Goal: Task Accomplishment & Management: Manage account settings

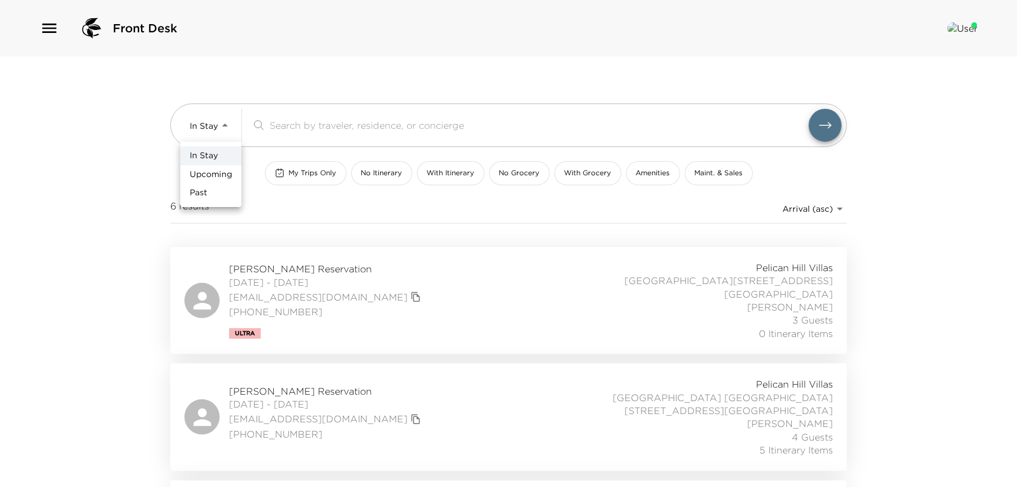
click at [200, 177] on span "Upcoming" at bounding box center [211, 175] width 42 height 12
type input "Upcoming"
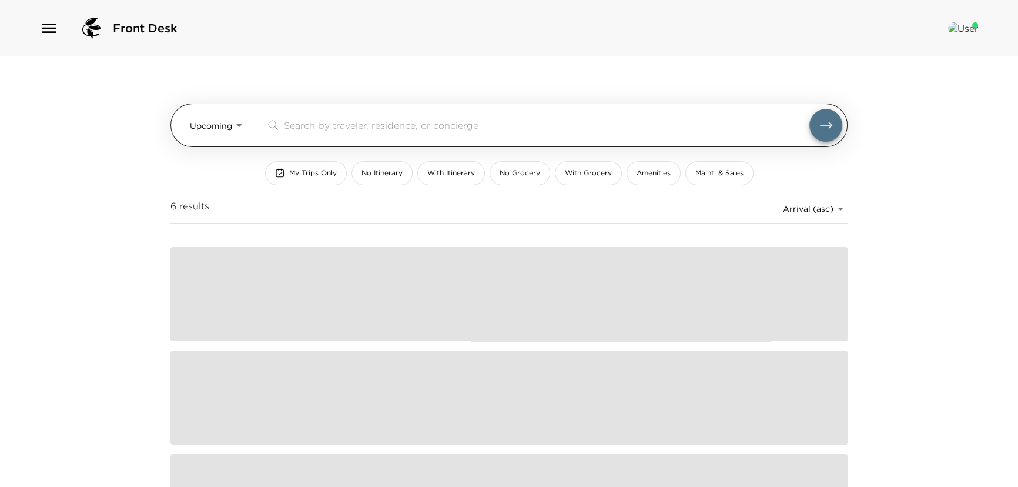
click at [288, 128] on input "search" at bounding box center [546, 125] width 525 height 14
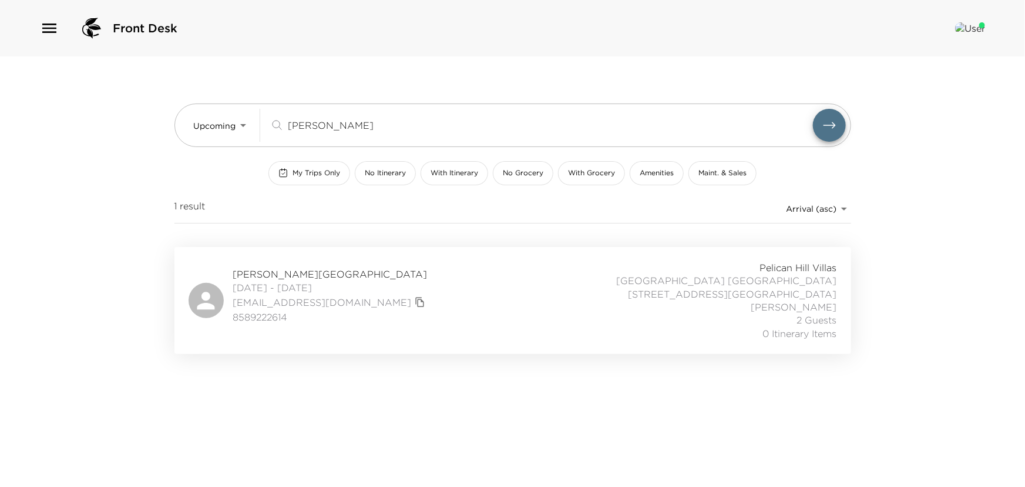
type input "[PERSON_NAME]"
click at [291, 267] on span "[PERSON_NAME][GEOGRAPHIC_DATA]" at bounding box center [330, 273] width 195 height 13
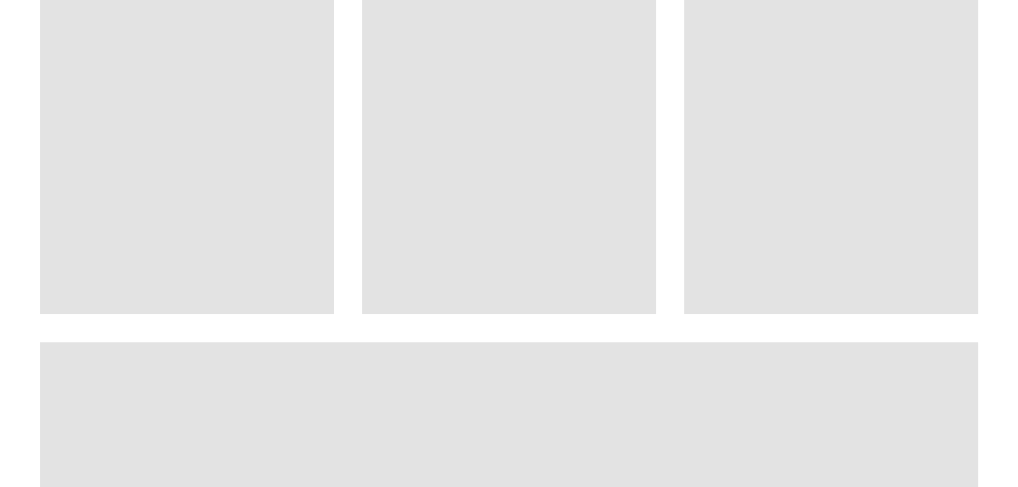
scroll to position [640, 0]
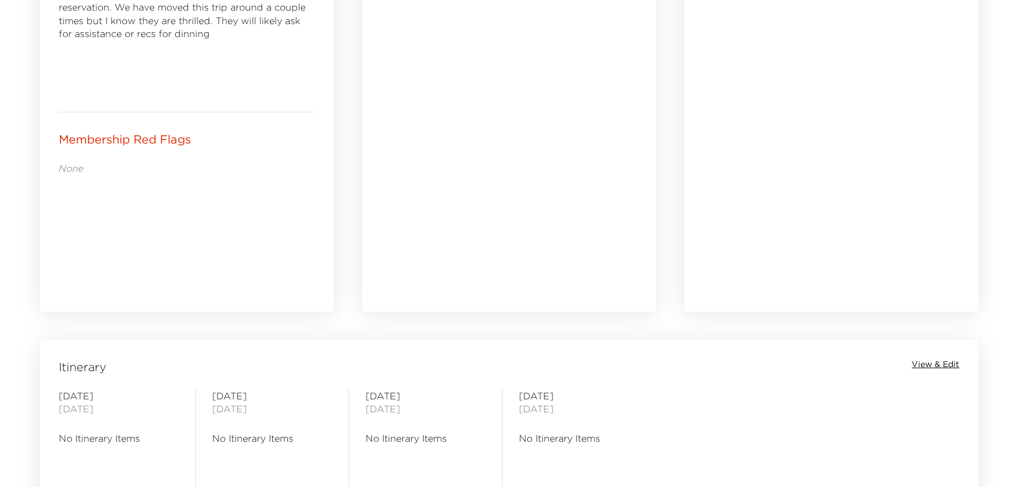
click at [911, 362] on div "Itinerary View & Edit" at bounding box center [508, 366] width 933 height 16
click at [948, 360] on span "View & Edit" at bounding box center [935, 364] width 48 height 12
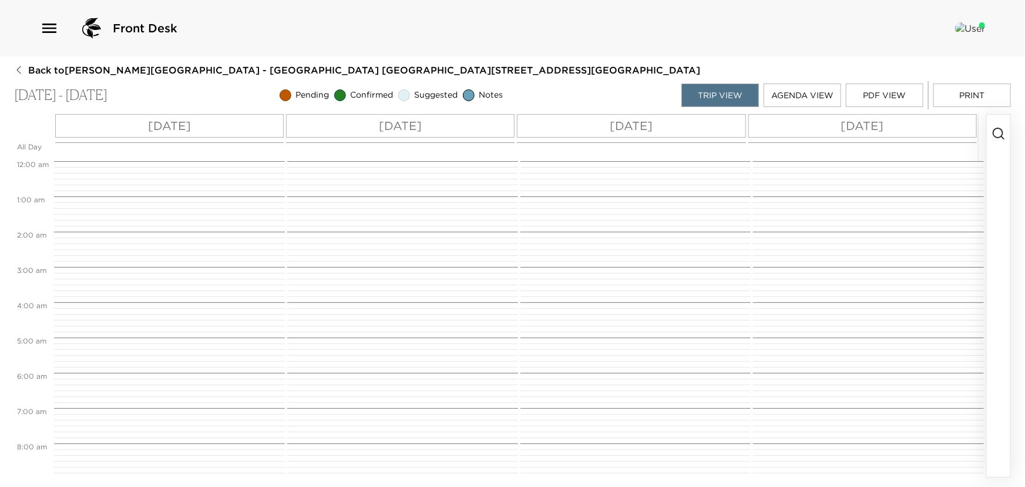
scroll to position [282, 0]
click at [998, 130] on icon "button" at bounding box center [999, 133] width 14 height 14
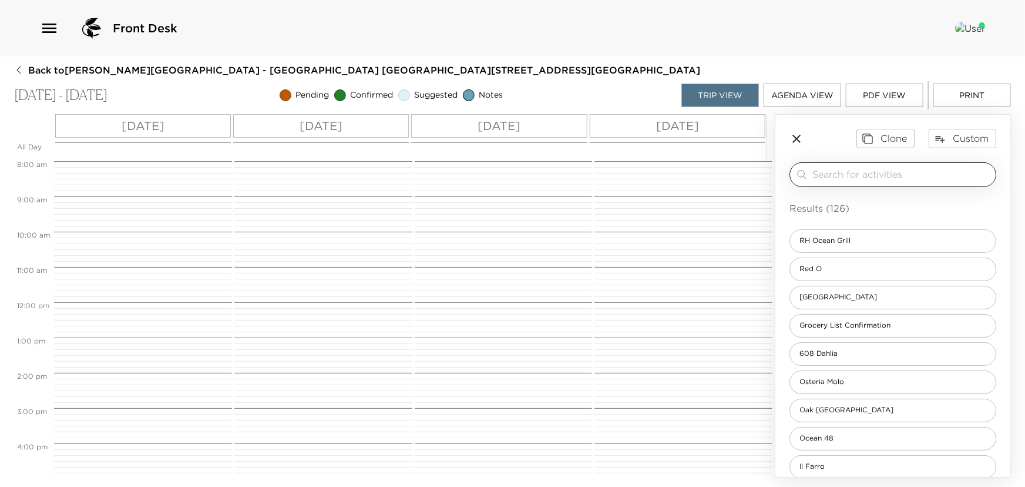
click at [858, 176] on input "search" at bounding box center [902, 174] width 179 height 14
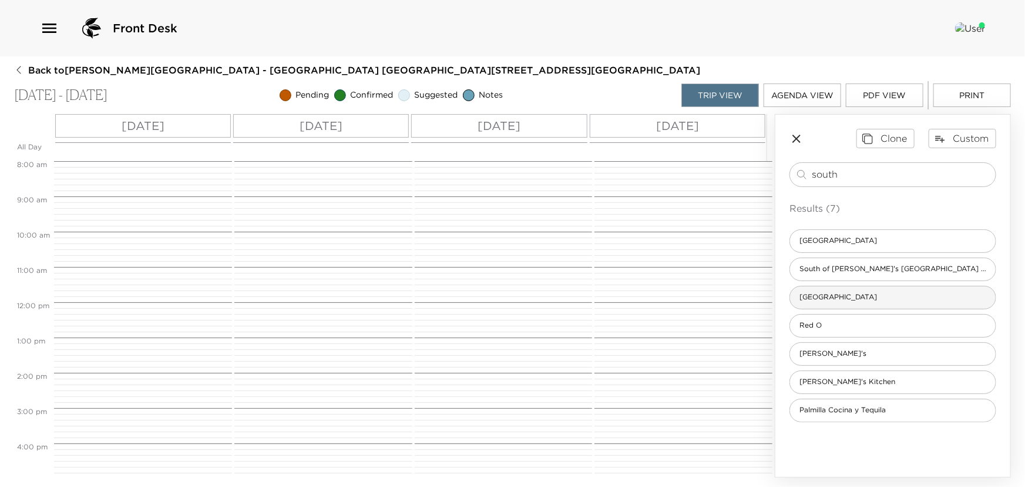
type input "south"
click at [826, 299] on span "Pelican Hill Golf Club South Course" at bounding box center [838, 297] width 96 height 10
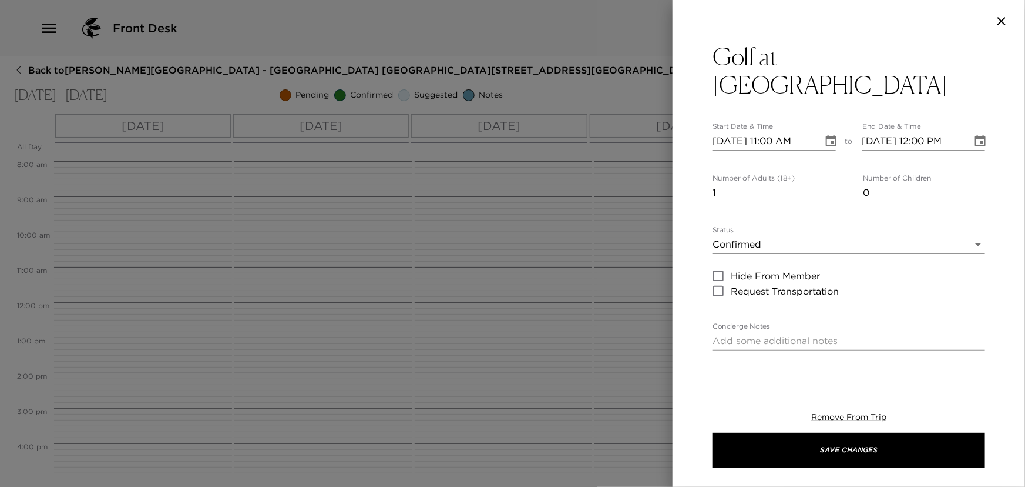
type input "2"
type input "Cancellations can be made without penalty, up to 48 hours in advance.Cancellati…"
click at [823, 188] on input "2" at bounding box center [774, 192] width 122 height 19
type input "3"
type input "Cancellations can be made without penalty, up to 48 hours in advance.Cancellati…"
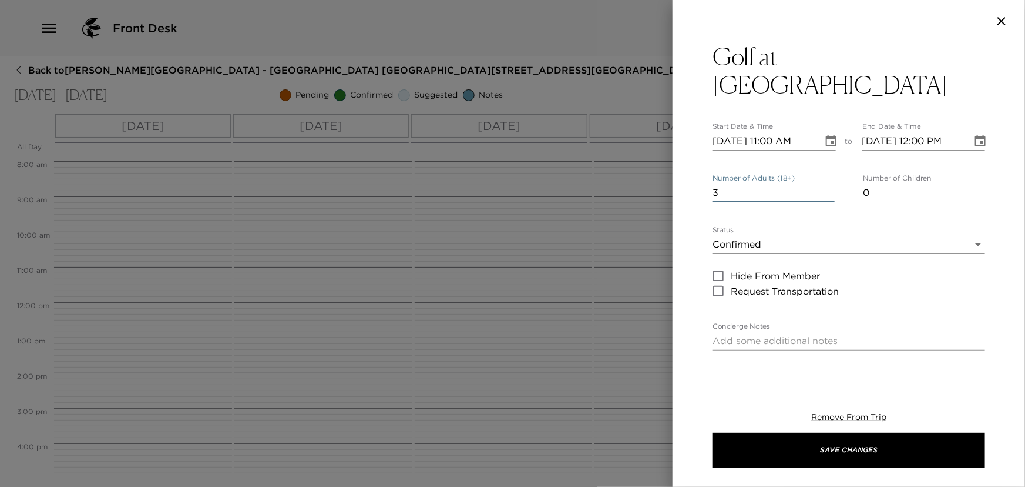
click at [823, 188] on input "3" at bounding box center [774, 192] width 122 height 19
type input "4"
type input "Cancellations can be made without penalty, up to 48 hours in advance.Cancellati…"
type input "4"
click at [823, 188] on input "4" at bounding box center [774, 192] width 122 height 19
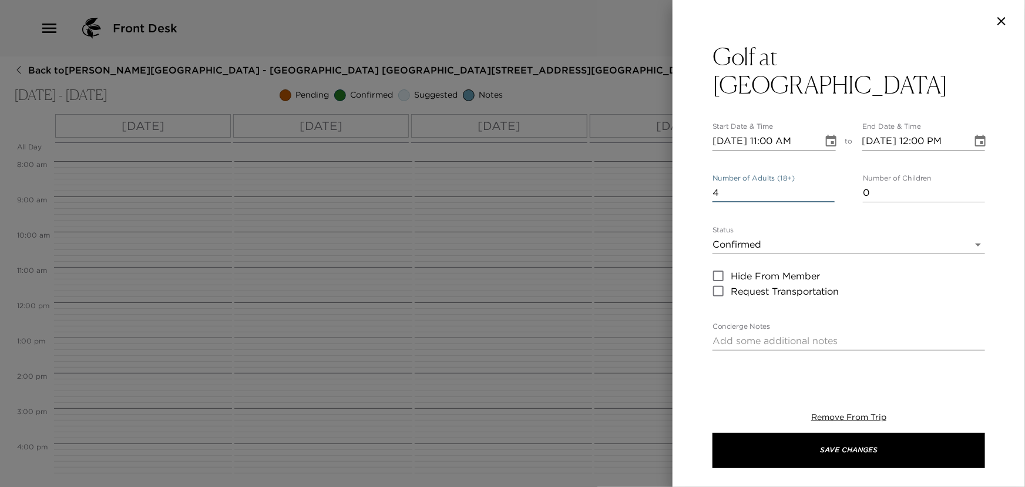
type input "Cancellations can be made without penalty, up to 48 hours in advance.Cancellati…"
click at [826, 137] on icon "Choose date, selected date is Oct 28, 2025" at bounding box center [831, 141] width 11 height 12
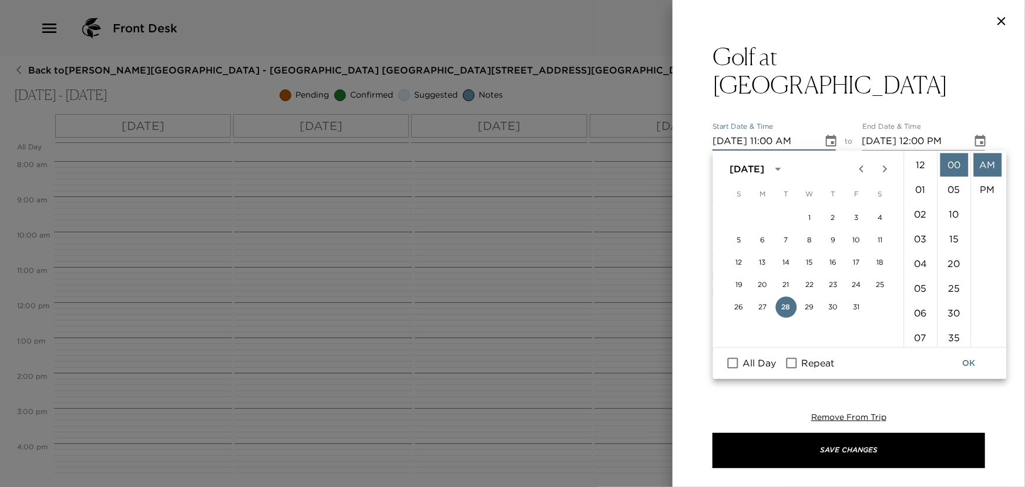
scroll to position [271, 0]
click at [833, 305] on button "30" at bounding box center [833, 306] width 21 height 21
type input "10/30/2025 11:00 AM"
type input "10/30/2025 12:00 PM"
type input "Cancellations can be made without penalty, up to 48 hours in advance.Cancellati…"
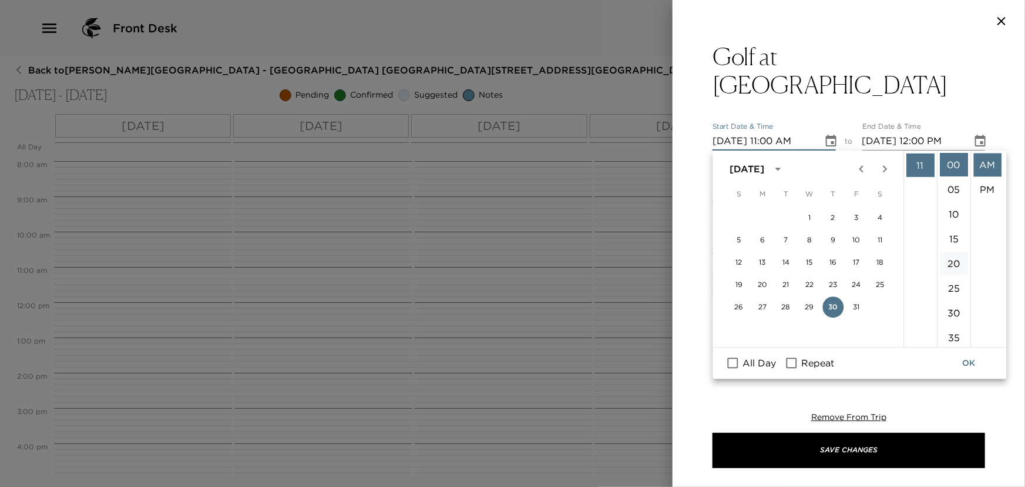
click at [957, 258] on li "20" at bounding box center [954, 263] width 28 height 24
type input "10/30/2025 11:20 AM"
click at [971, 358] on button "OK" at bounding box center [970, 363] width 38 height 22
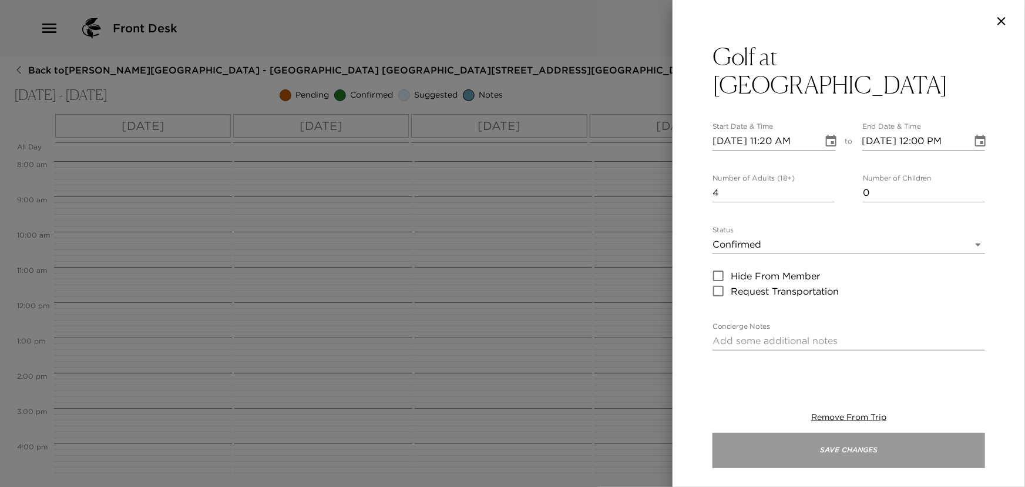
click at [876, 443] on button "Save Changes" at bounding box center [849, 449] width 273 height 35
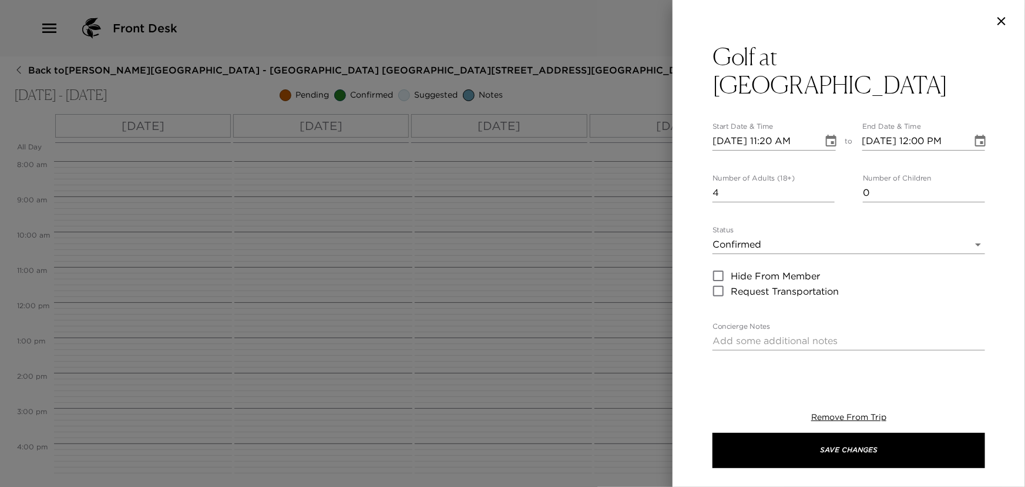
type input "Cancellations can be made without penalty, up to 48 hours in advance.Cancellati…"
